Goal: Task Accomplishment & Management: Use online tool/utility

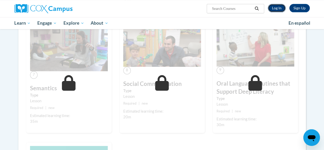
click at [279, 9] on link "Log In" at bounding box center [277, 8] width 18 height 8
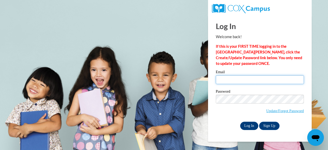
type input "karyn.walker@muskegonorway.org"
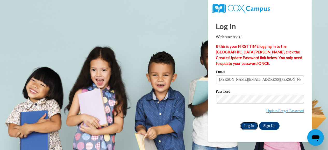
click at [248, 124] on input "Log In" at bounding box center [249, 126] width 18 height 8
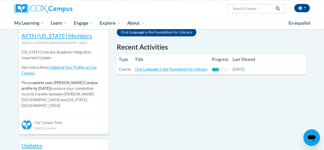
scroll to position [174, 0]
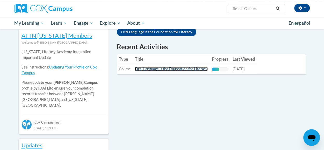
click at [195, 70] on link "Oral Language is the Foundation for Literacy" at bounding box center [171, 69] width 73 height 4
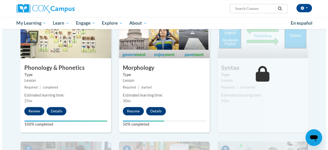
scroll to position [293, 0]
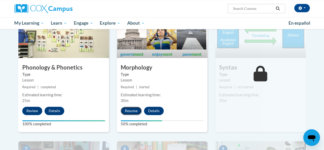
click at [129, 110] on button "Resume" at bounding box center [131, 111] width 21 height 8
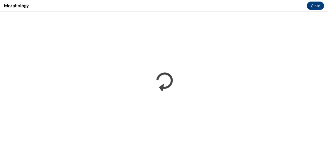
scroll to position [0, 0]
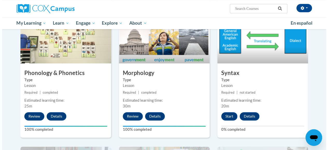
scroll to position [351, 0]
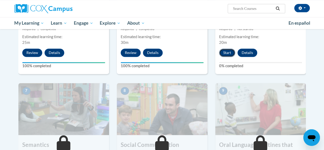
click at [226, 50] on button "Start" at bounding box center [227, 52] width 16 height 8
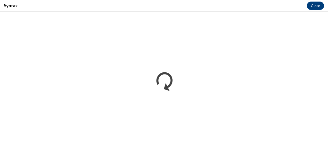
scroll to position [0, 0]
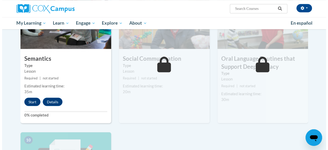
scroll to position [437, 0]
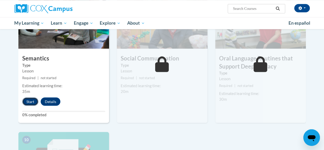
click at [30, 104] on button "Start" at bounding box center [30, 101] width 16 height 8
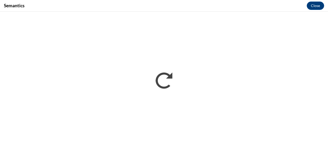
scroll to position [0, 0]
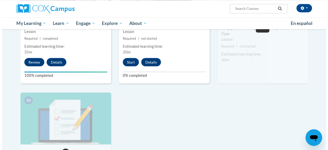
scroll to position [475, 0]
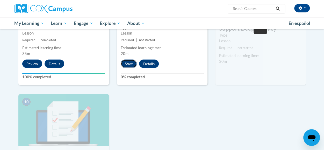
click at [130, 62] on button "Start" at bounding box center [129, 63] width 16 height 8
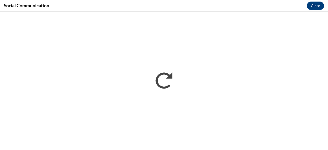
scroll to position [0, 0]
